Goal: Task Accomplishment & Management: Manage account settings

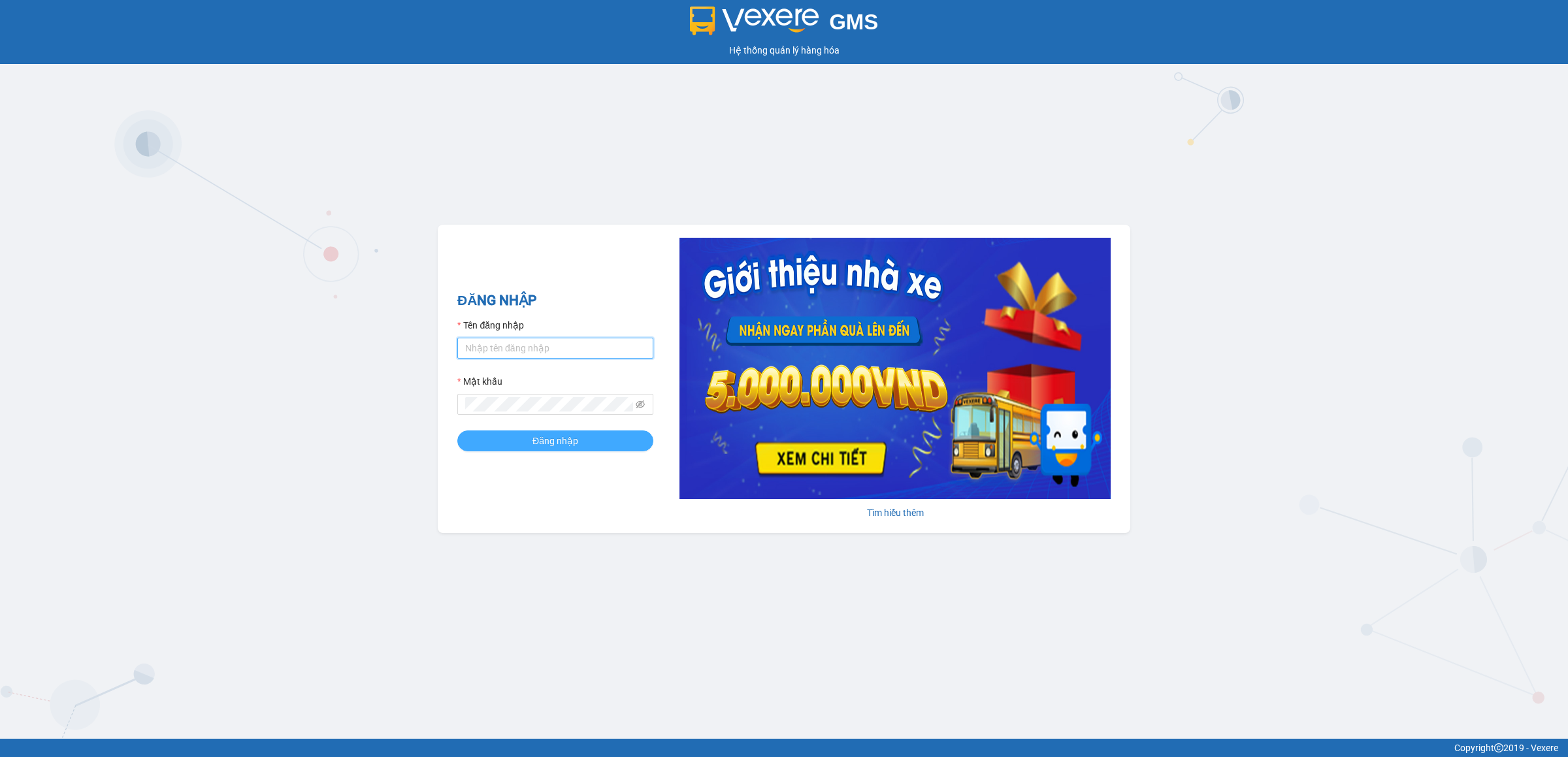
type input "ptvhthien.tqdtl"
click at [612, 439] on button "Đăng nhập" at bounding box center [556, 441] width 196 height 21
